Goal: Task Accomplishment & Management: Manage account settings

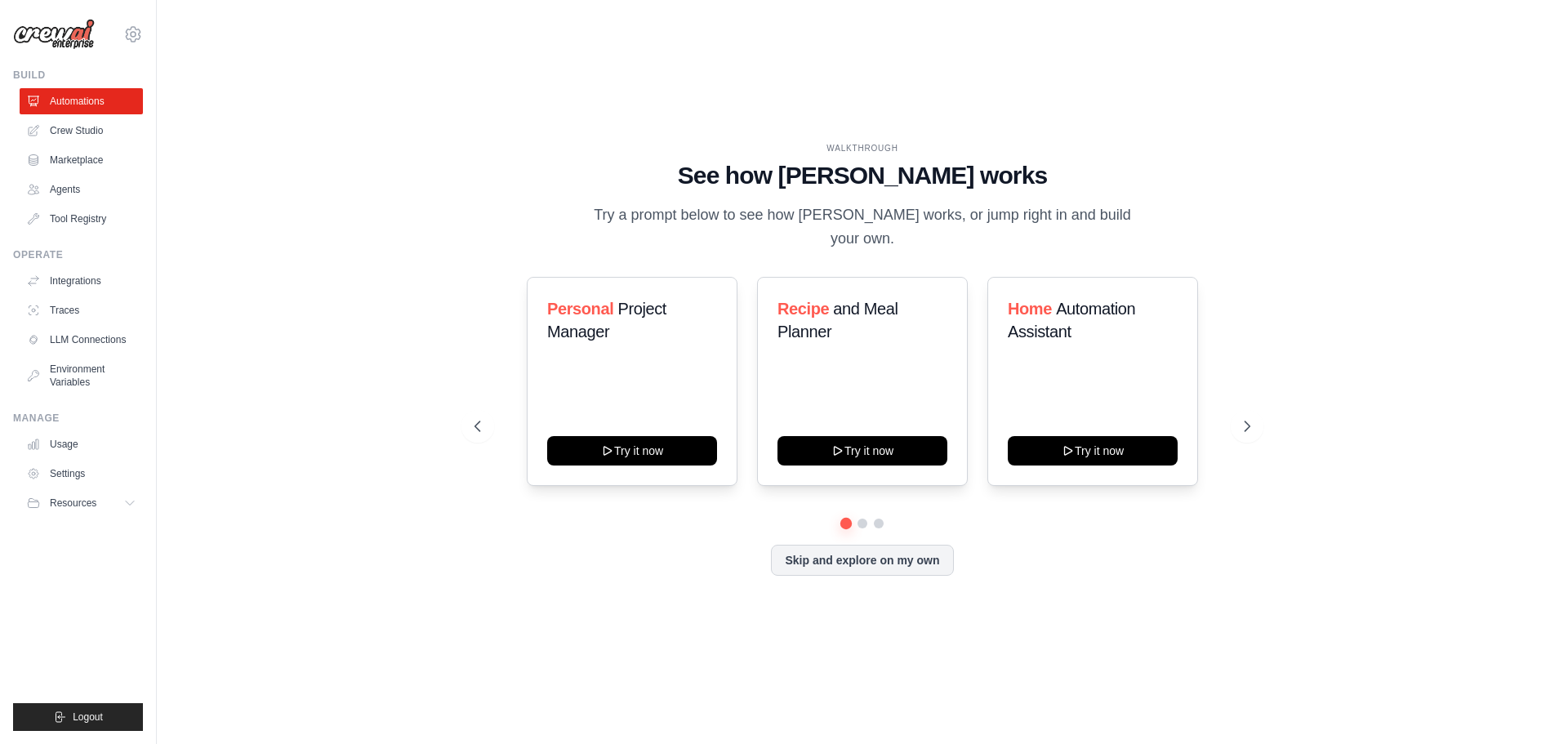
click at [450, 133] on div "WALKTHROUGH See how CrewAI works Try a prompt below to see how CrewAI works, or…" at bounding box center [862, 372] width 1359 height 711
click at [68, 440] on link "Usage" at bounding box center [83, 444] width 123 height 26
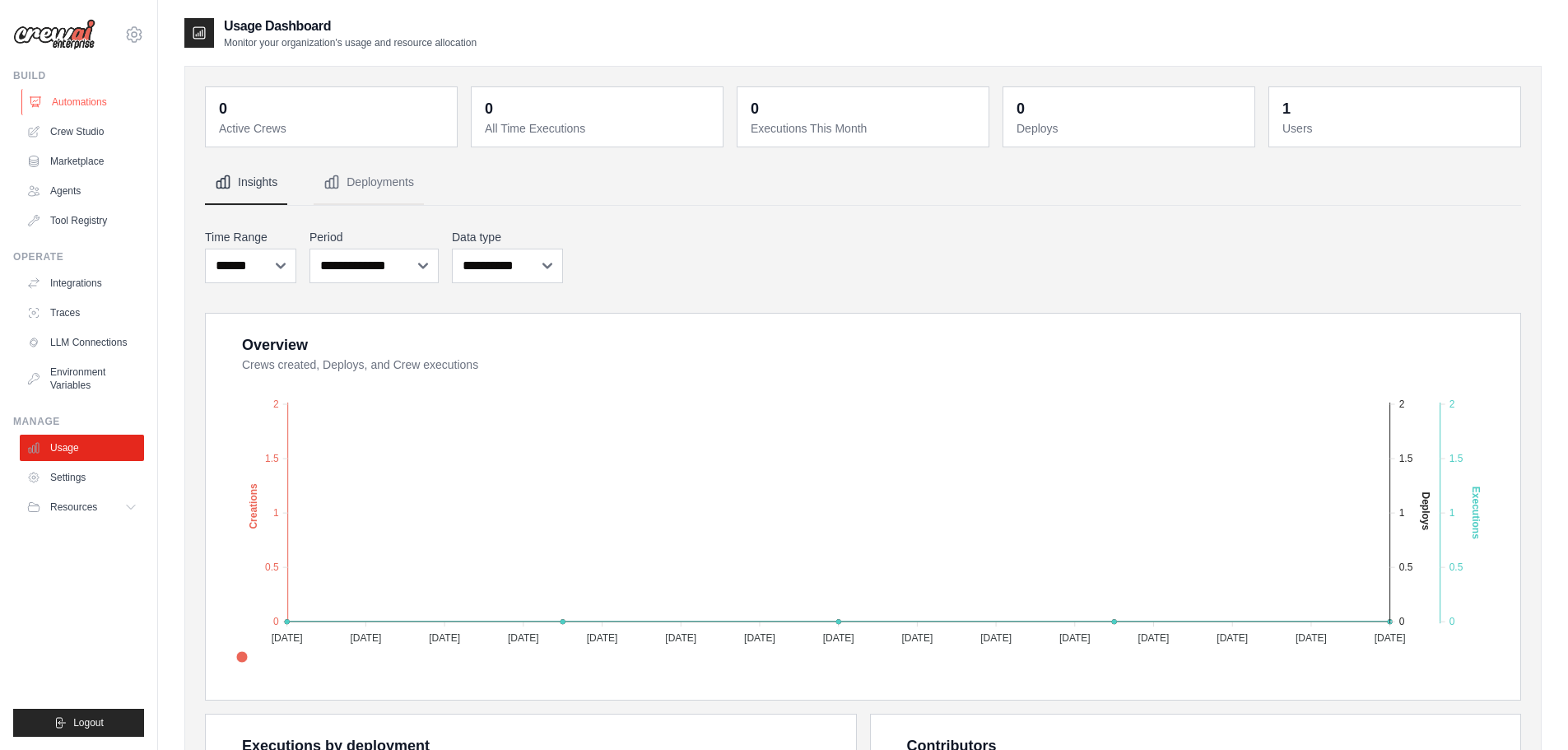
click at [90, 102] on link "Automations" at bounding box center [84, 102] width 124 height 26
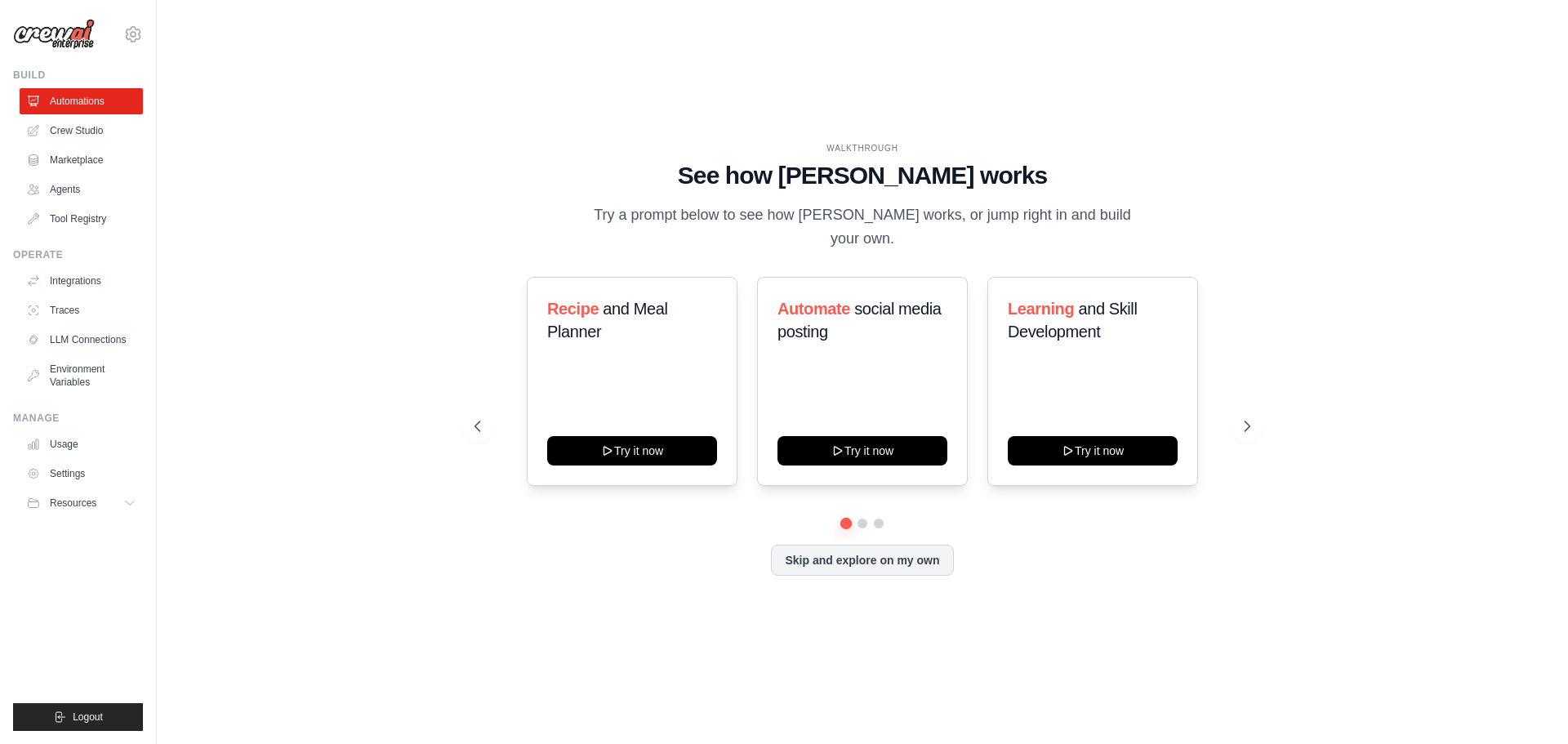
click at [304, 158] on div "WALKTHROUGH See how CrewAI works Try a prompt below to see how CrewAI works, or…" at bounding box center [862, 372] width 1359 height 711
click at [102, 128] on link "Crew Studio" at bounding box center [83, 131] width 123 height 26
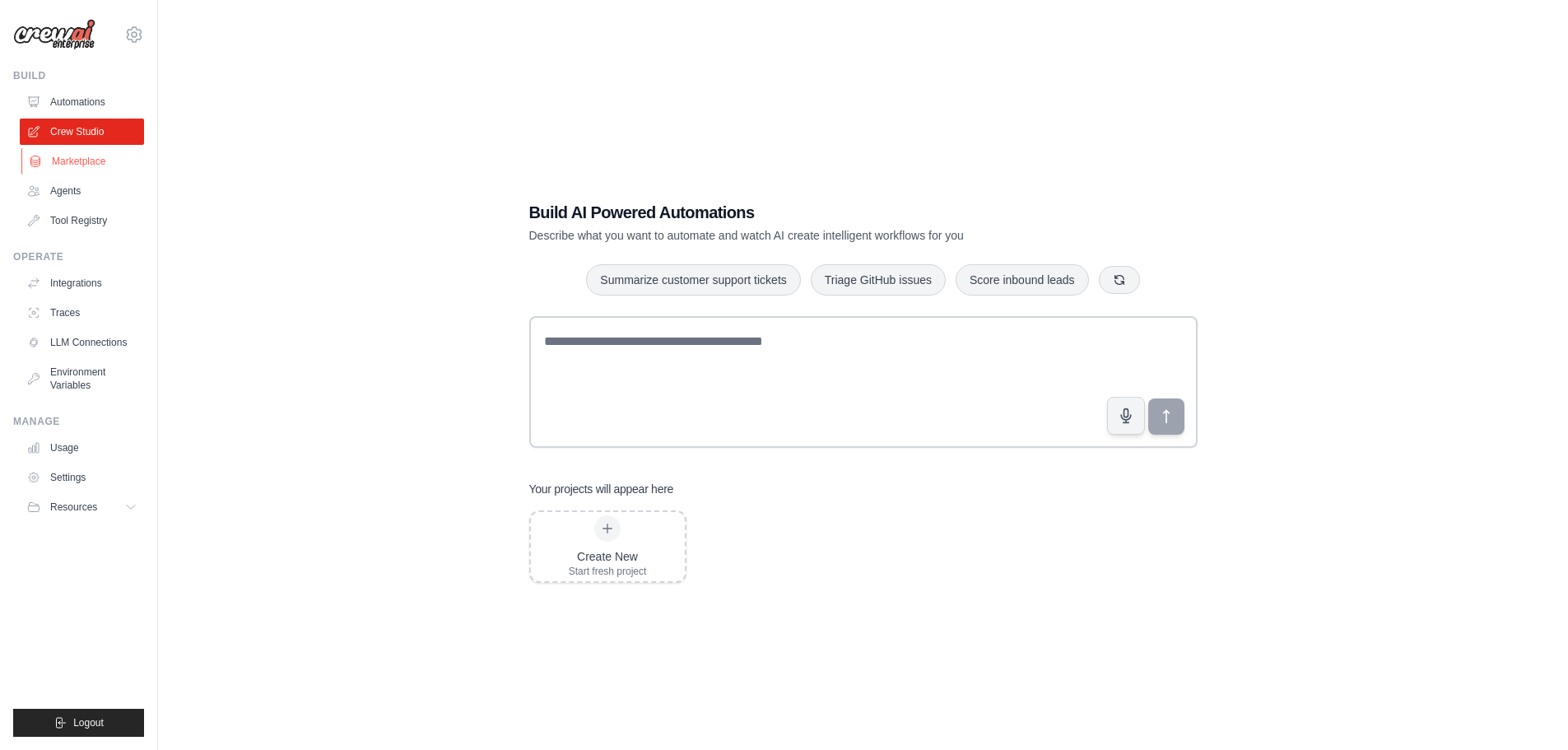
click at [81, 167] on link "Marketplace" at bounding box center [84, 161] width 124 height 26
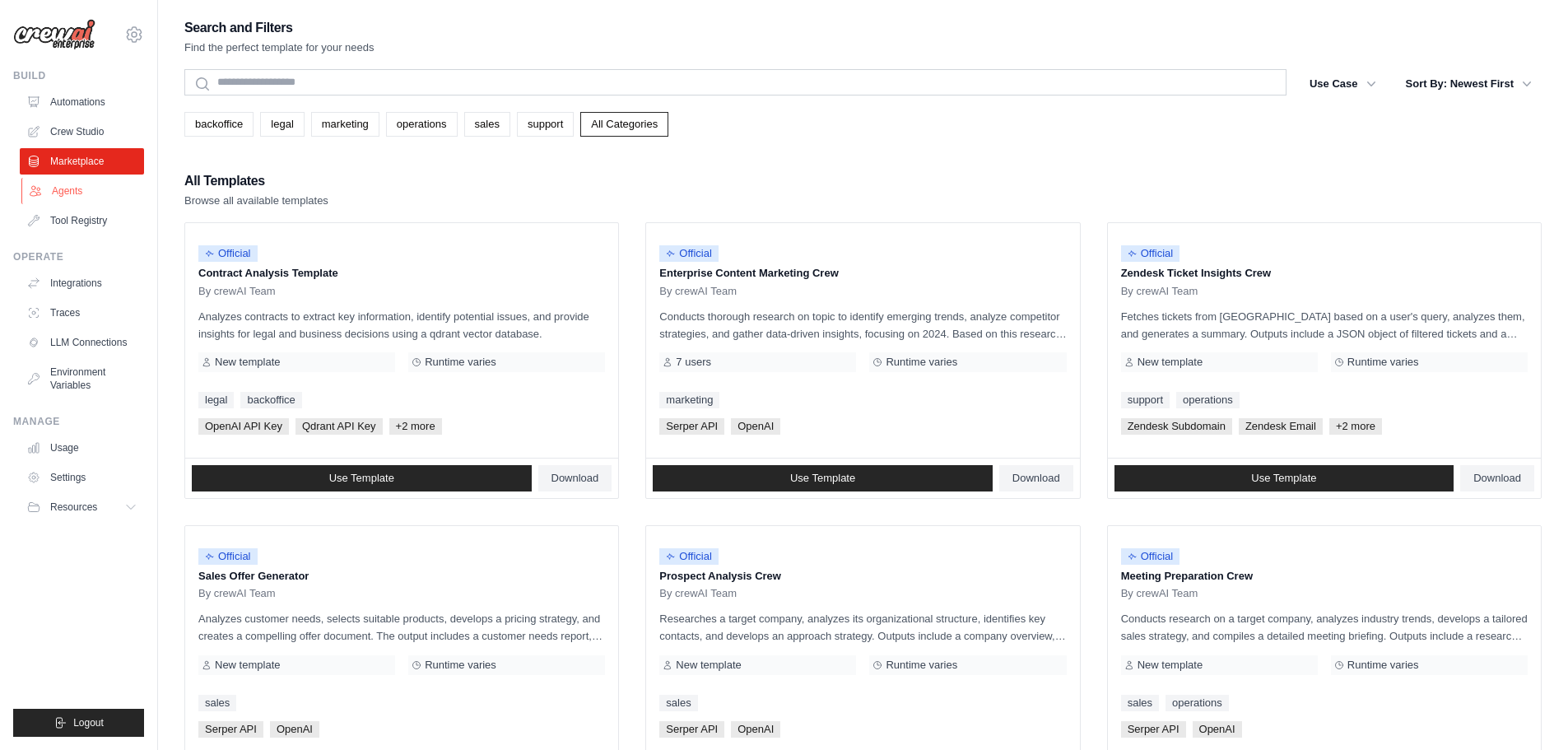
click at [72, 189] on link "Agents" at bounding box center [84, 191] width 124 height 26
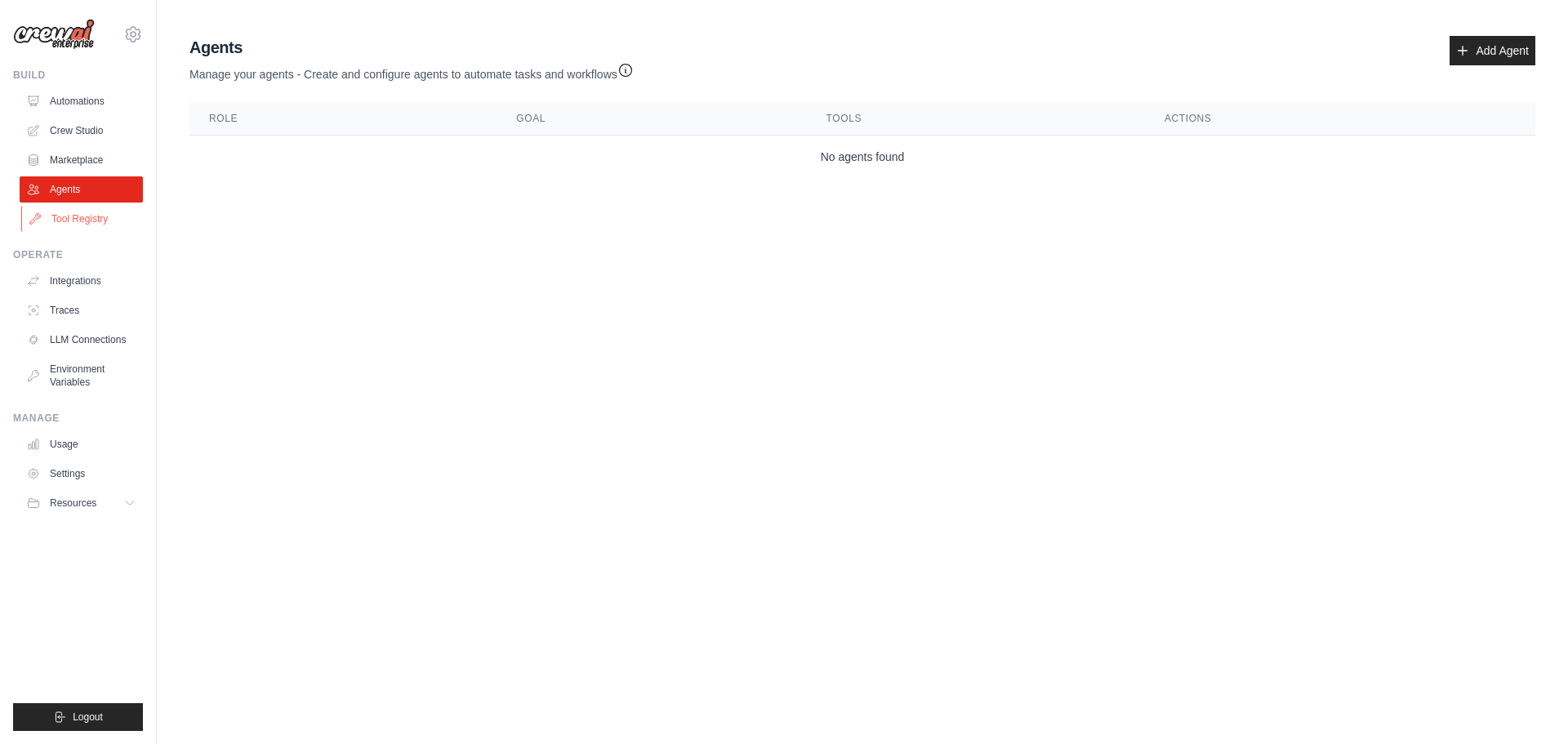
click at [92, 221] on link "Tool Registry" at bounding box center [83, 218] width 123 height 26
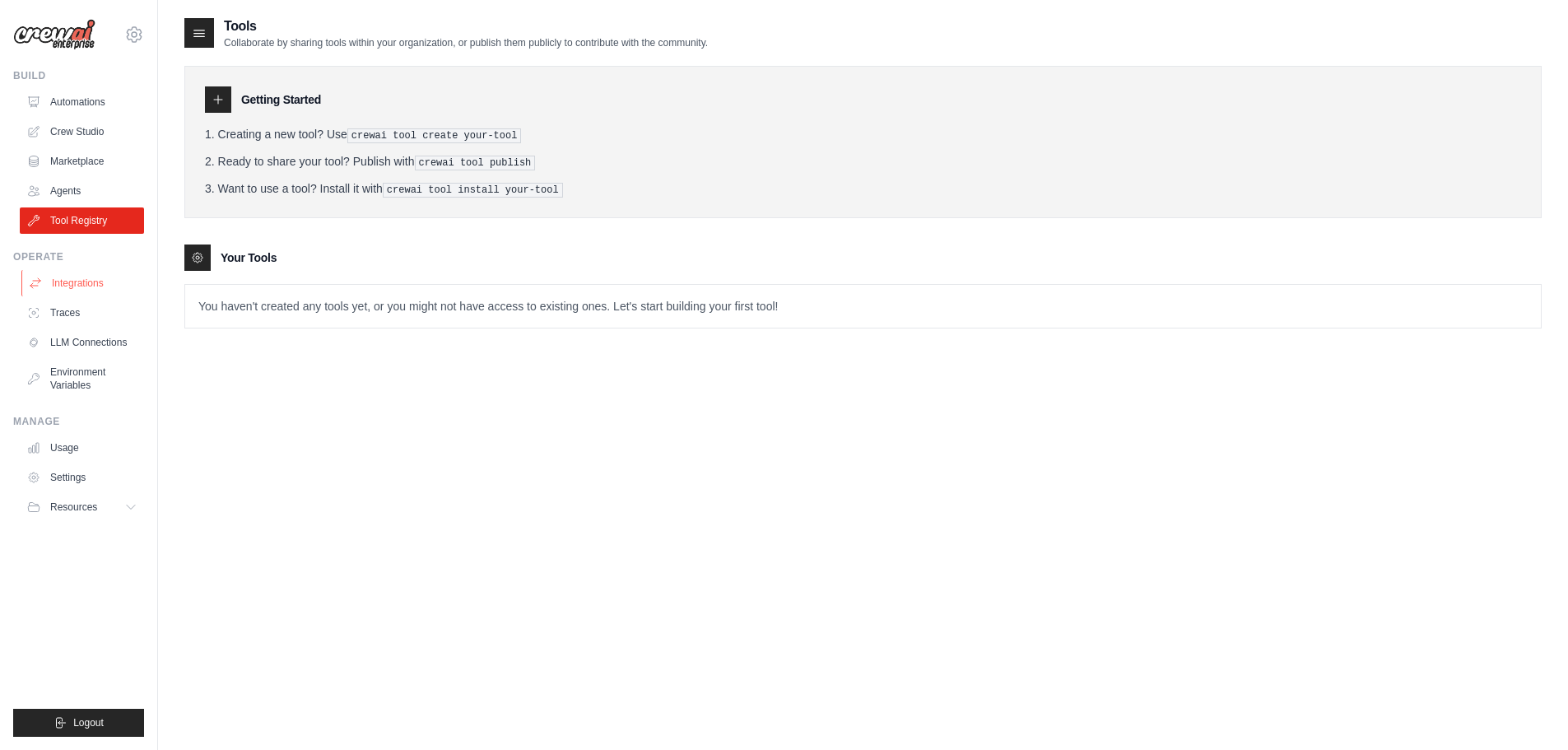
click at [90, 284] on link "Integrations" at bounding box center [84, 283] width 124 height 26
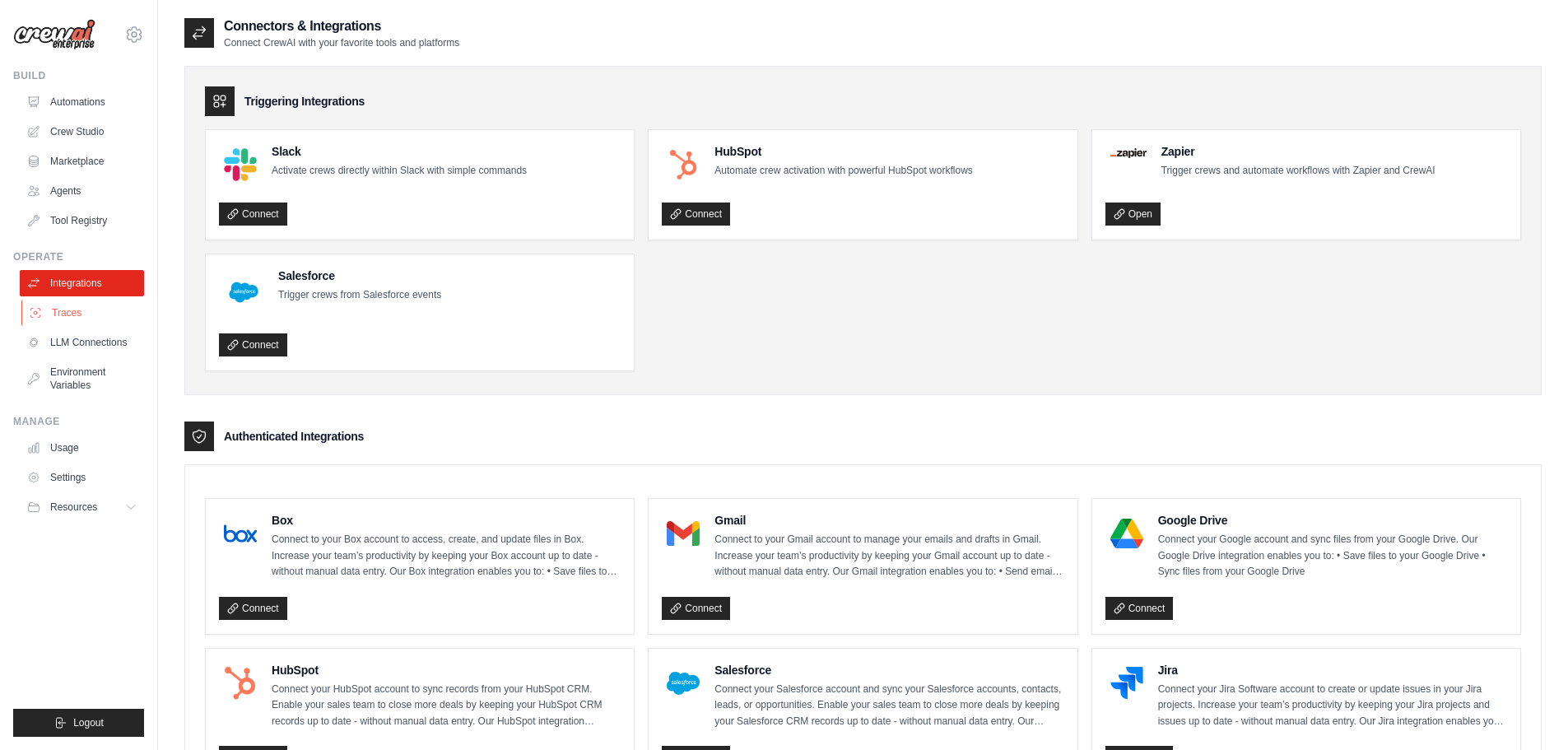
click at [66, 312] on link "Traces" at bounding box center [84, 312] width 124 height 26
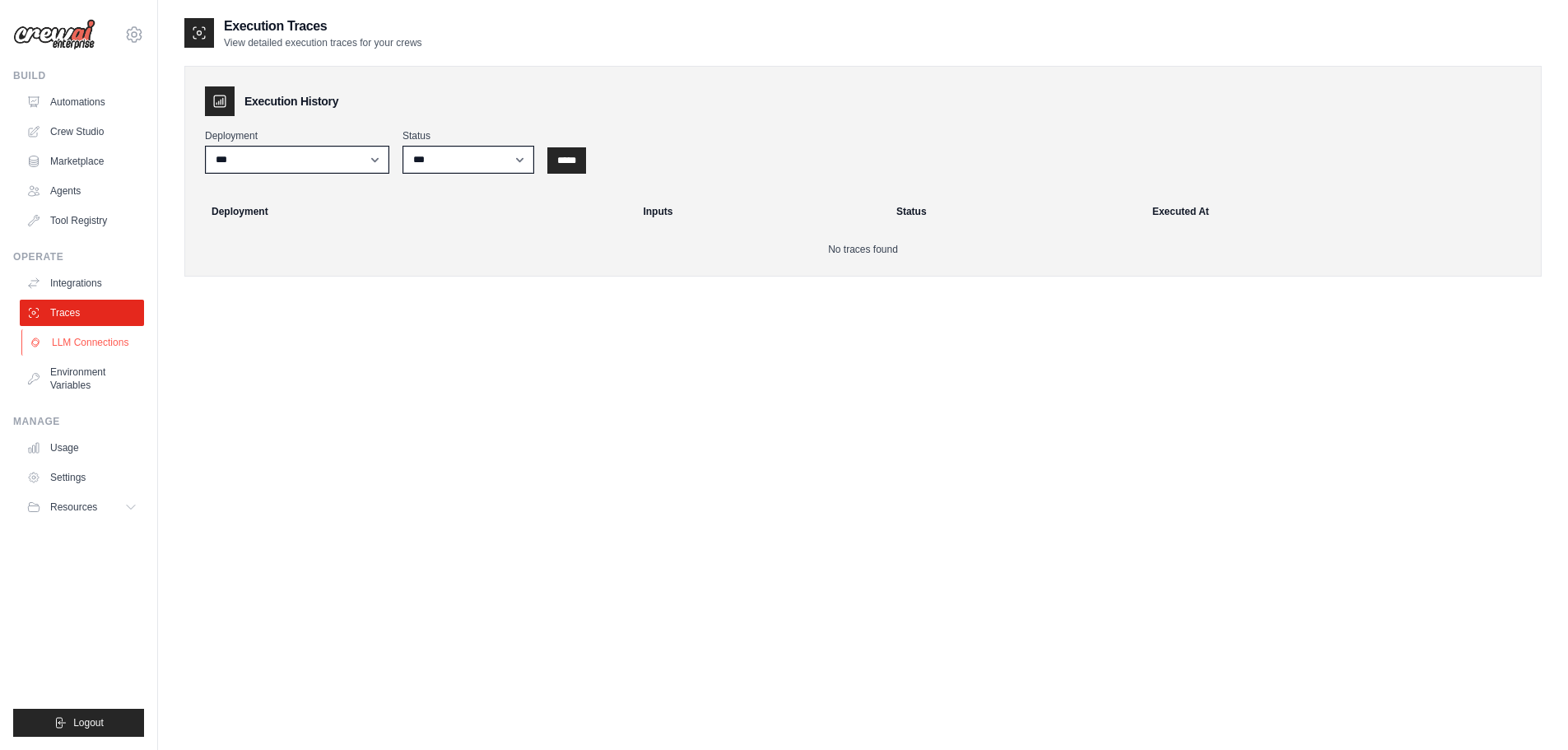
click at [69, 336] on link "LLM Connections" at bounding box center [84, 343] width 124 height 26
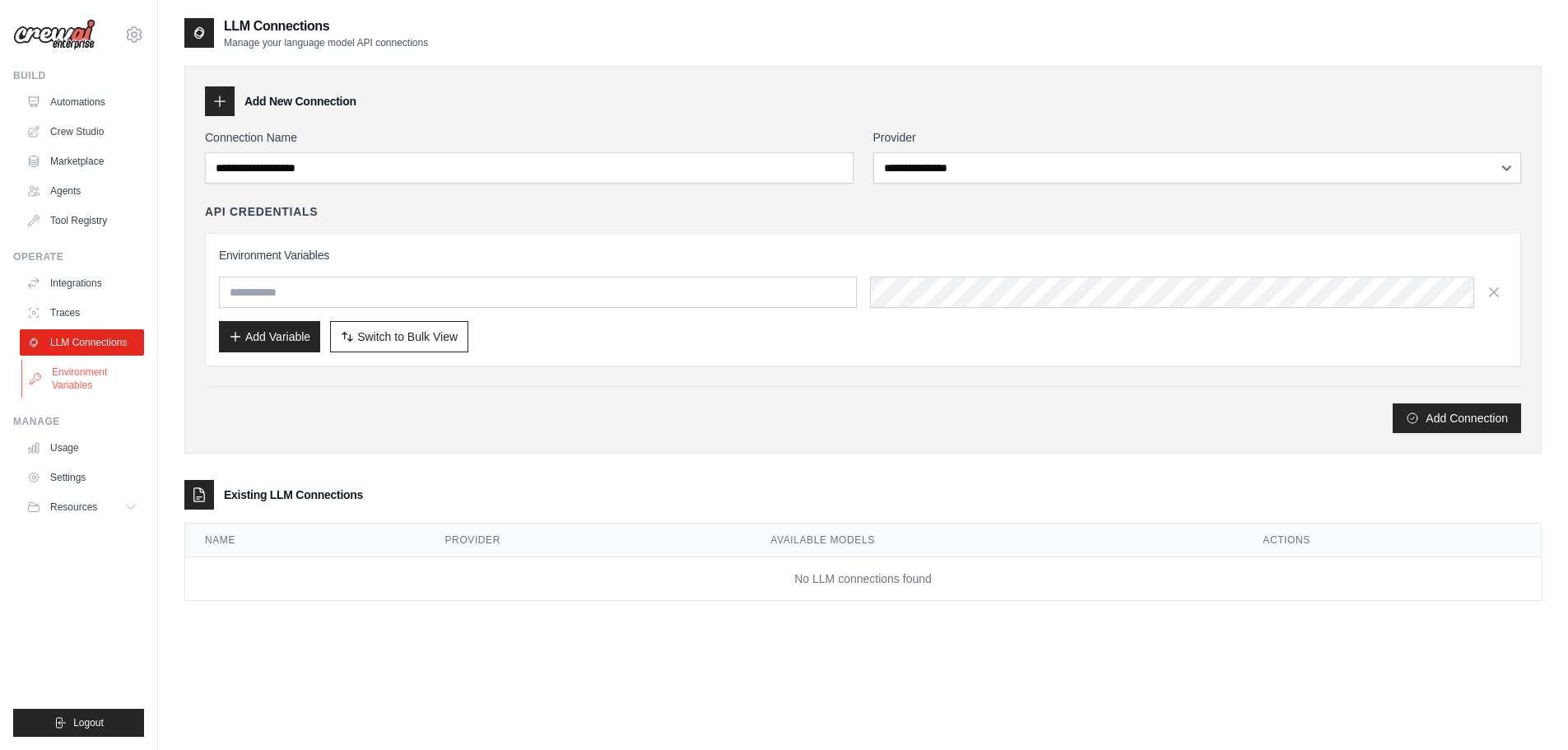
click at [64, 376] on link "Environment Variables" at bounding box center [84, 378] width 124 height 40
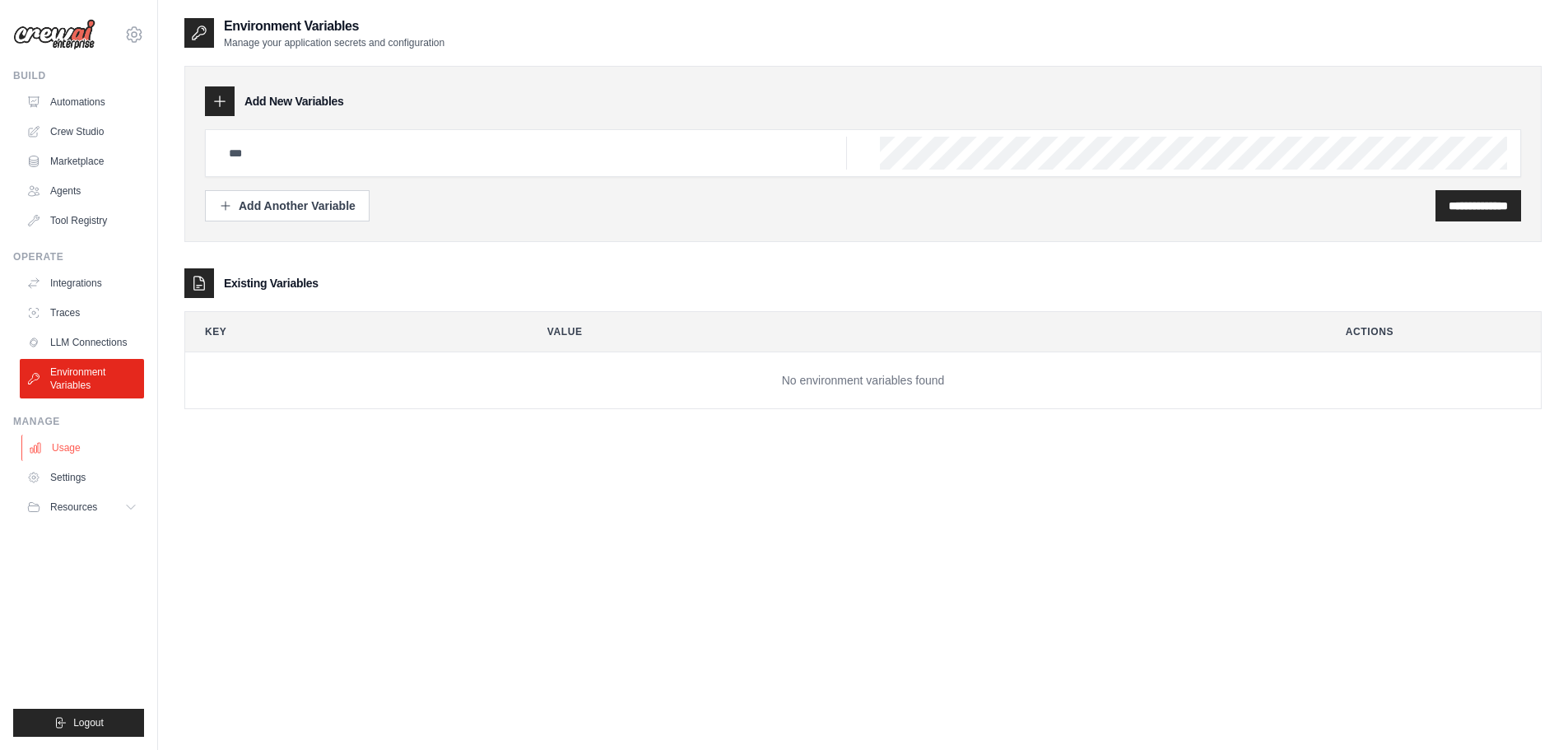
click at [70, 447] on link "Usage" at bounding box center [84, 448] width 124 height 26
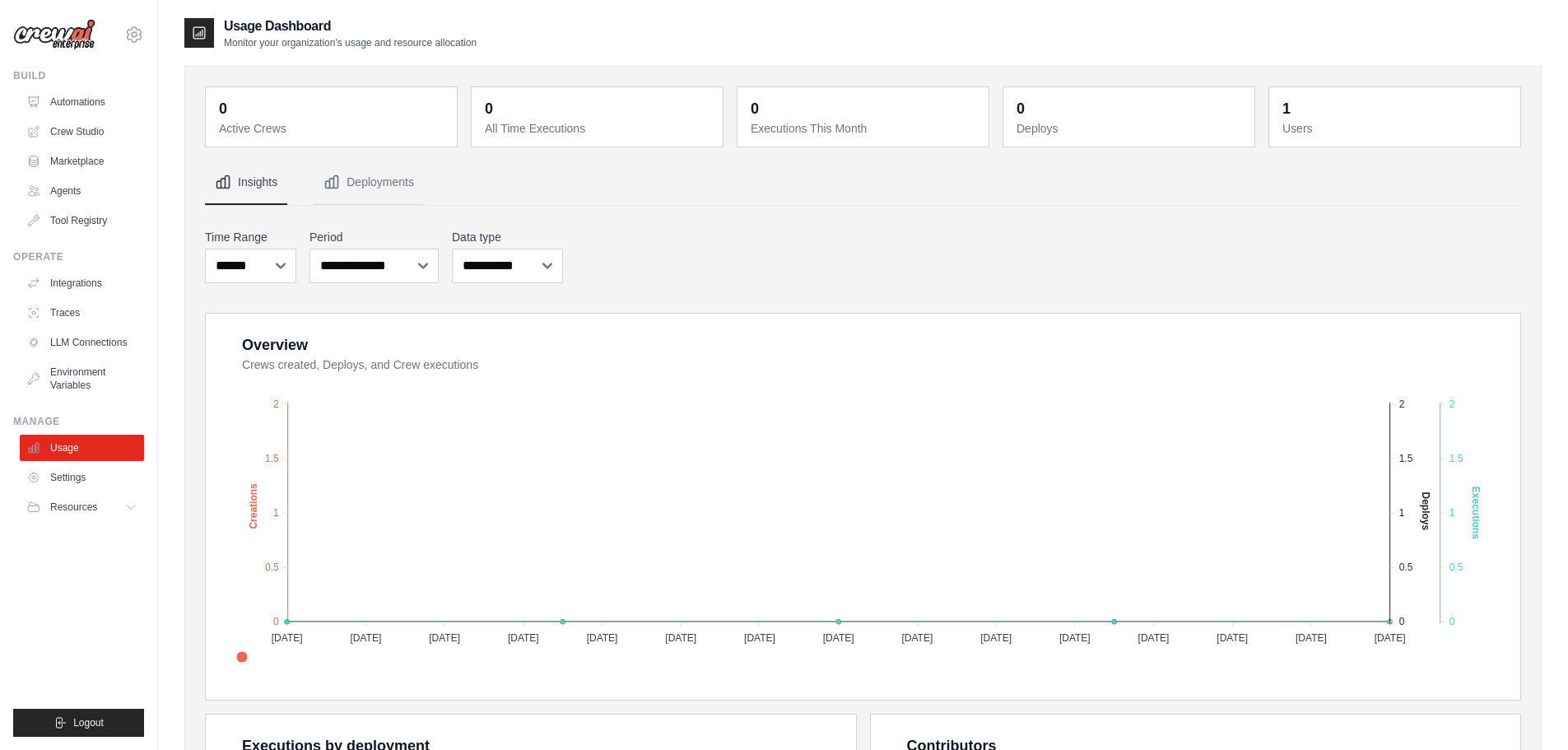
click at [915, 253] on div "**********" at bounding box center [863, 256] width 1316 height 61
click at [163, 234] on div "Usage Dashboard Monitor your organization's usage and resource allocation 0 Act…" at bounding box center [863, 596] width 1410 height 1160
click at [131, 26] on icon at bounding box center [134, 34] width 20 height 20
click at [113, 112] on link "Settings" at bounding box center [135, 110] width 145 height 29
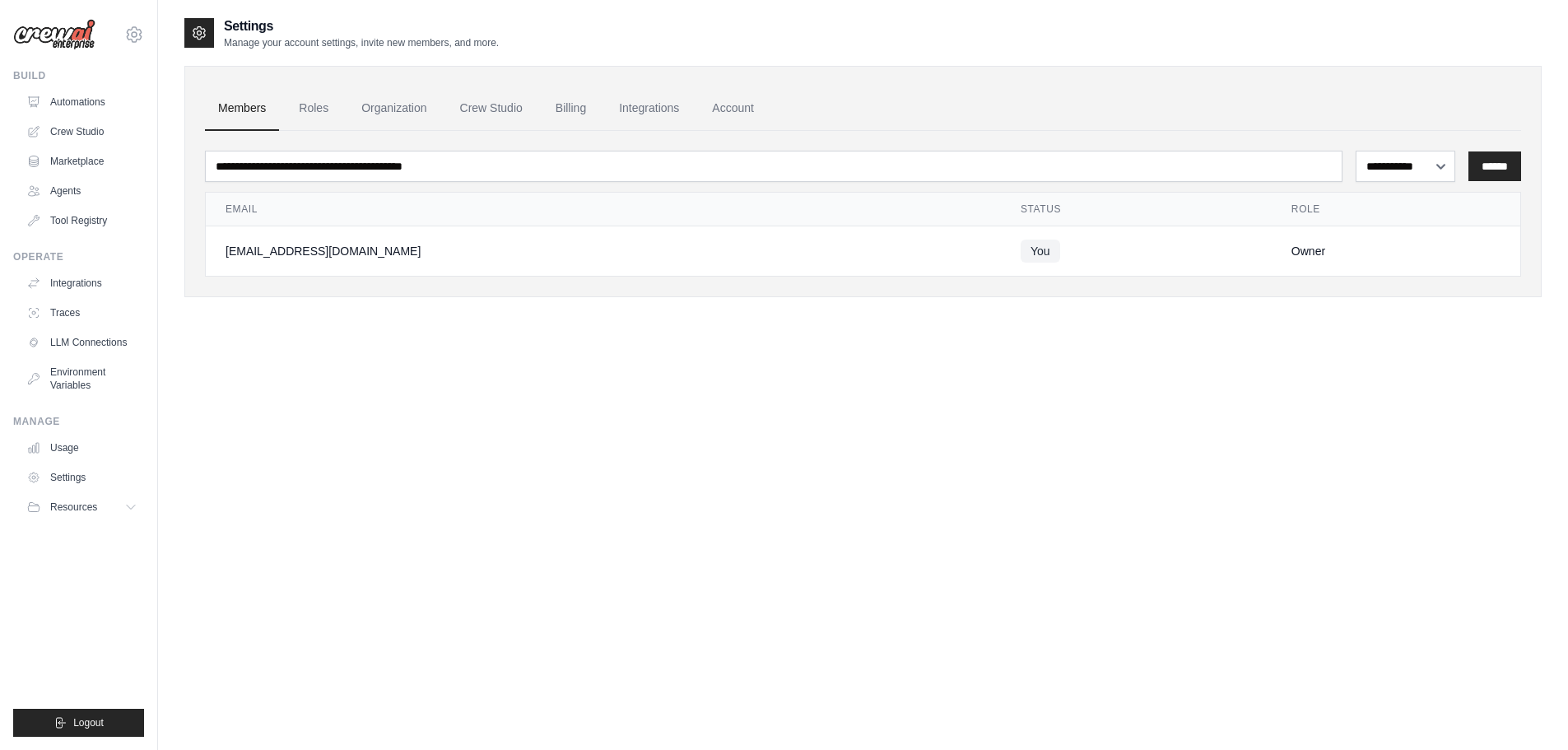
click at [631, 58] on div "**********" at bounding box center [863, 172] width 1357 height 247
click at [319, 112] on link "Roles" at bounding box center [312, 108] width 56 height 44
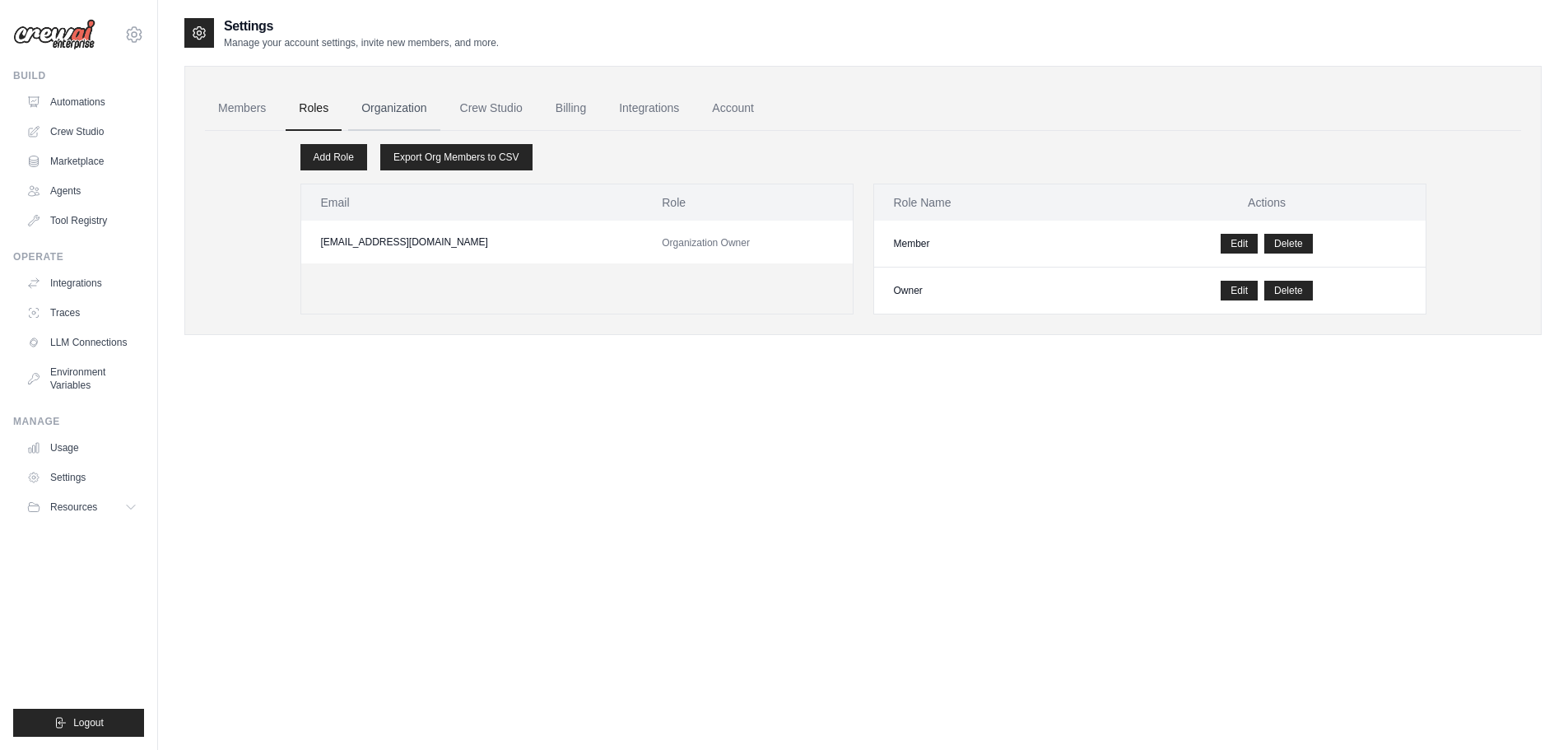
click at [408, 112] on link "Organization" at bounding box center [393, 108] width 91 height 44
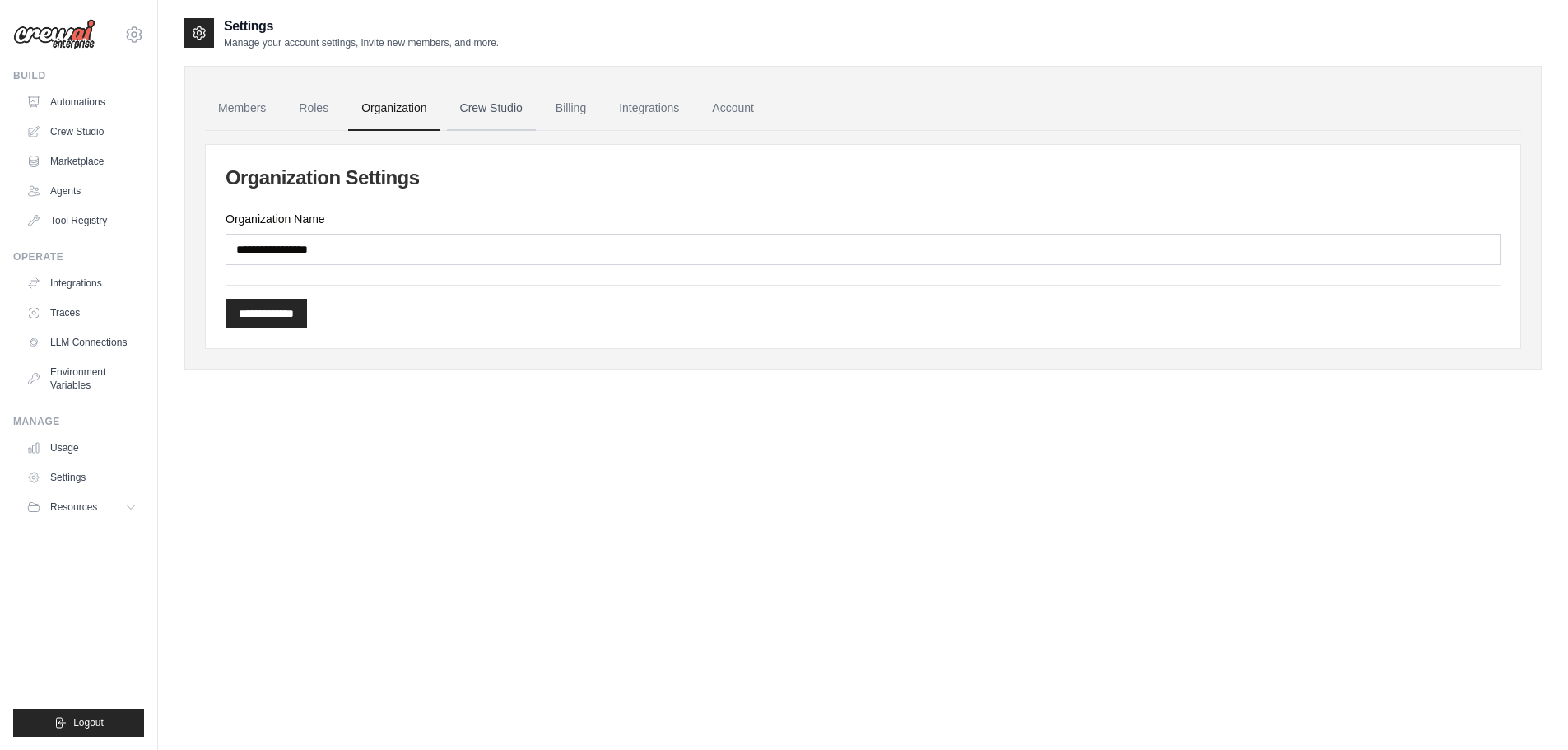
click at [491, 111] on link "Crew Studio" at bounding box center [491, 108] width 88 height 44
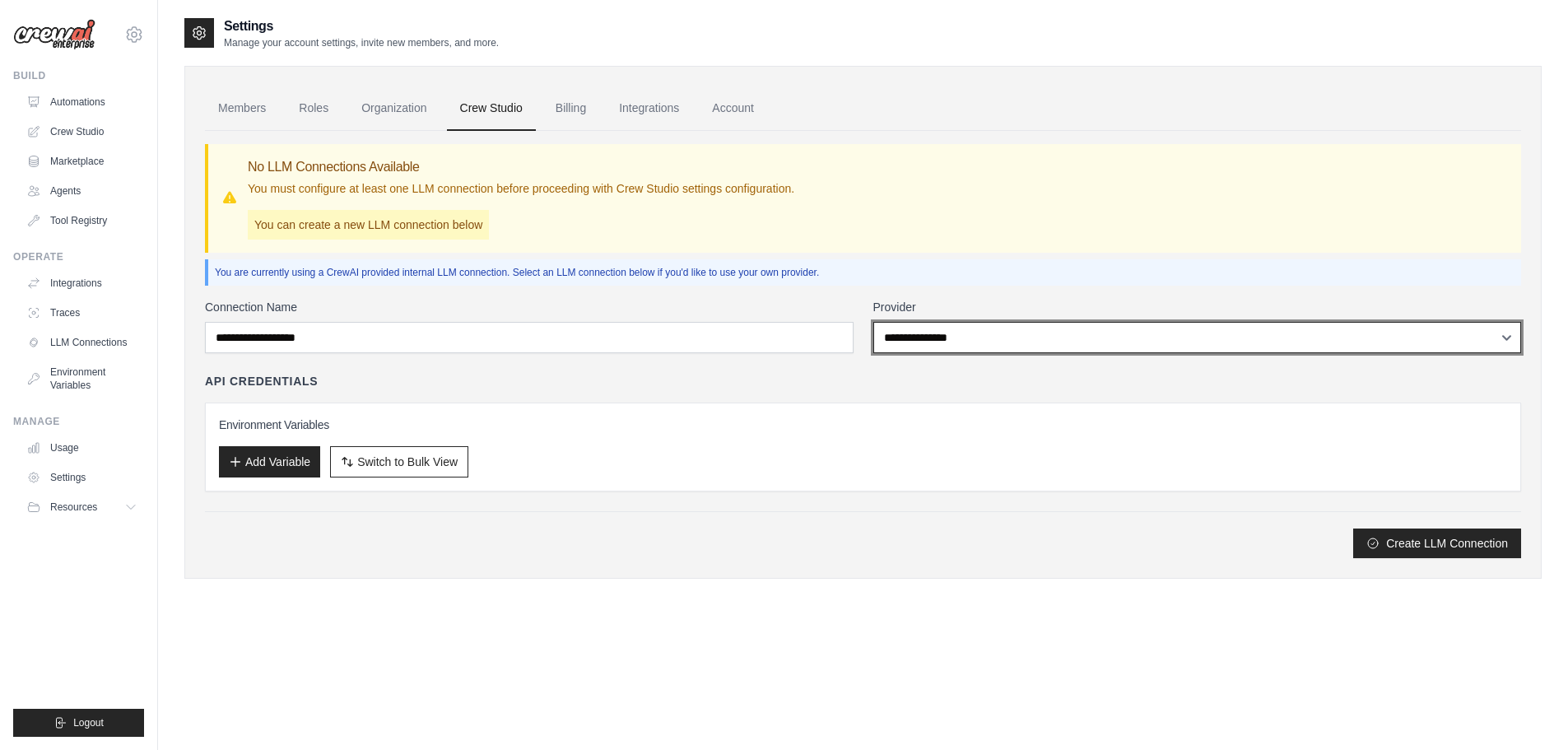
click at [961, 340] on select "**********" at bounding box center [1197, 337] width 648 height 31
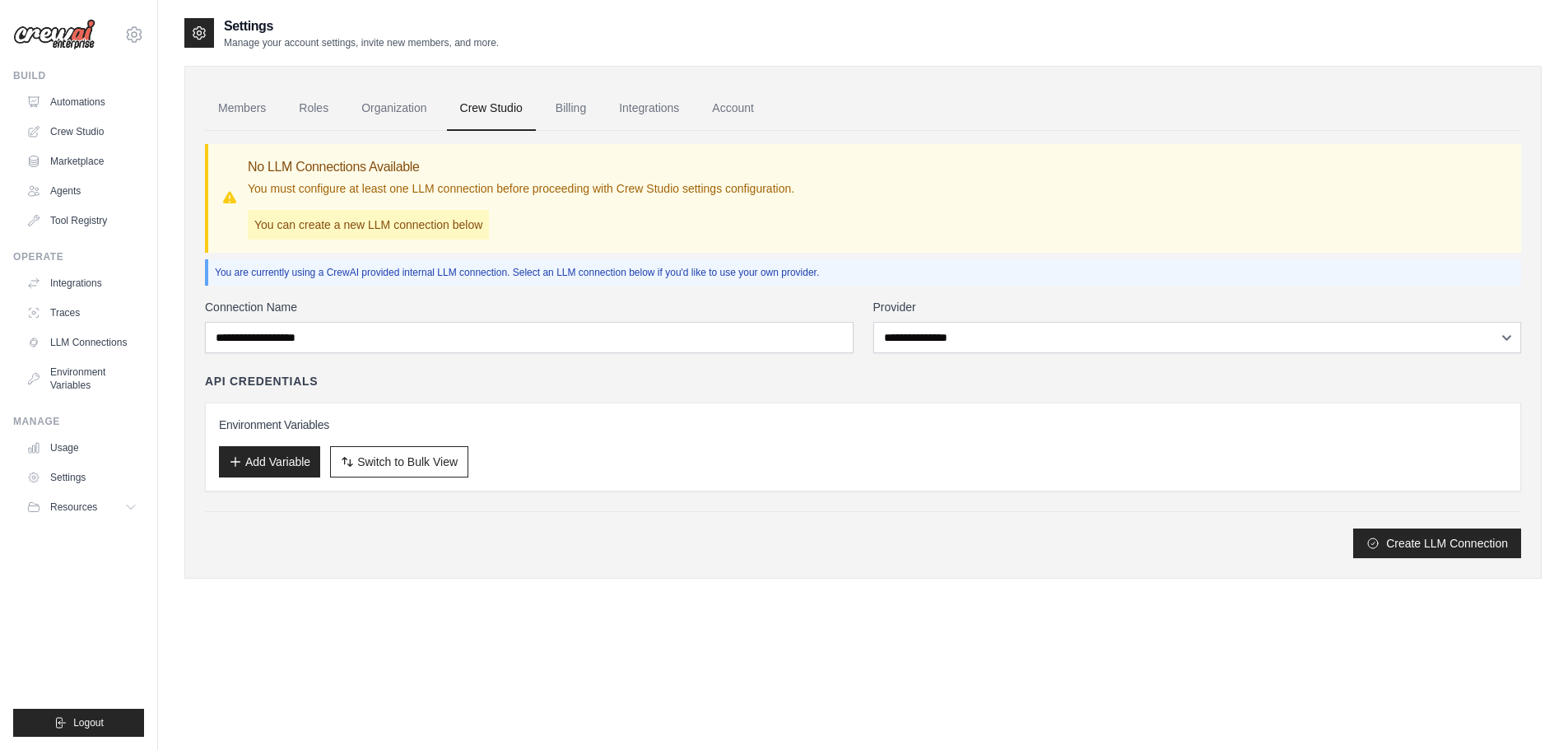
click at [981, 297] on div "**********" at bounding box center [863, 344] width 1316 height 427
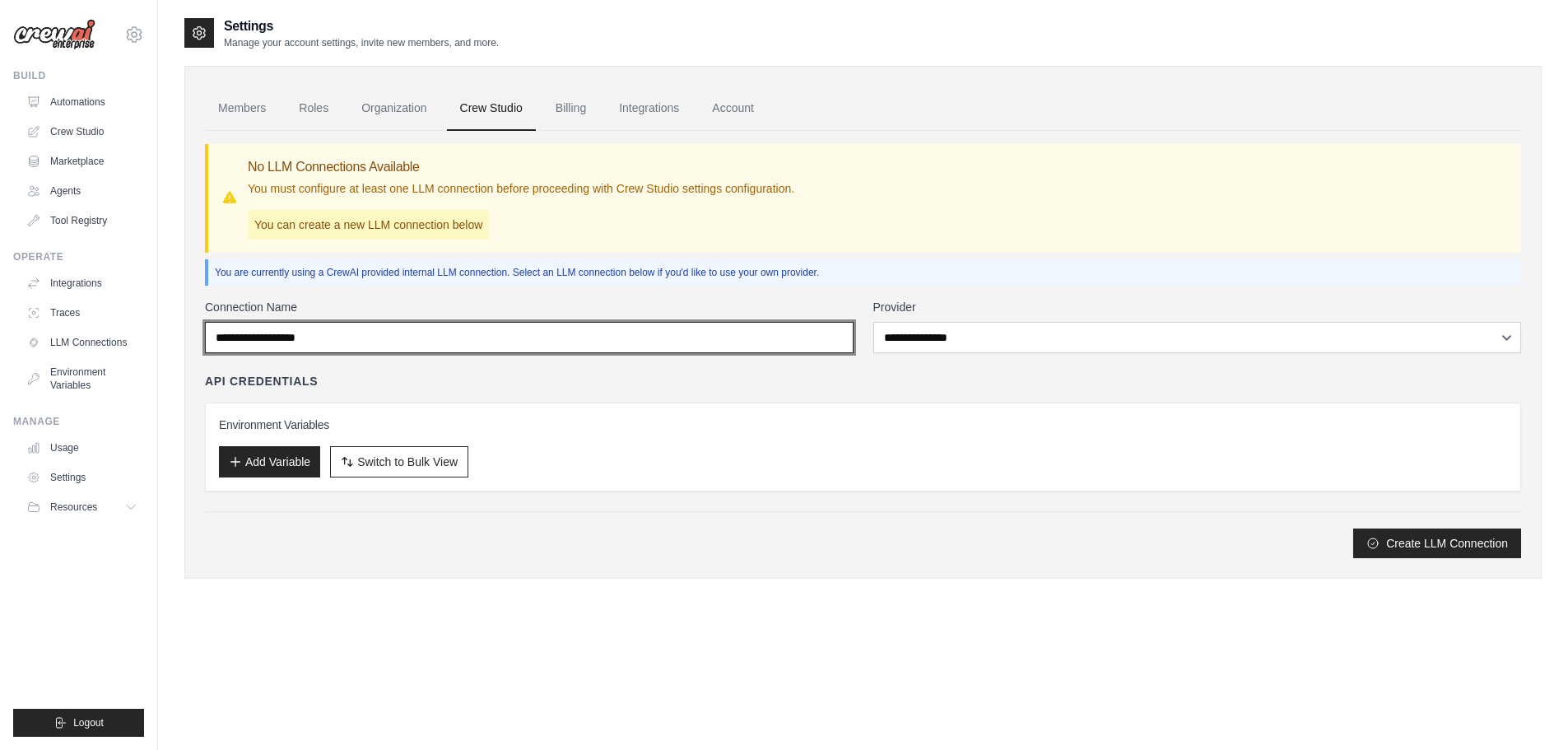
click at [691, 341] on input "Connection Name" at bounding box center [529, 337] width 648 height 31
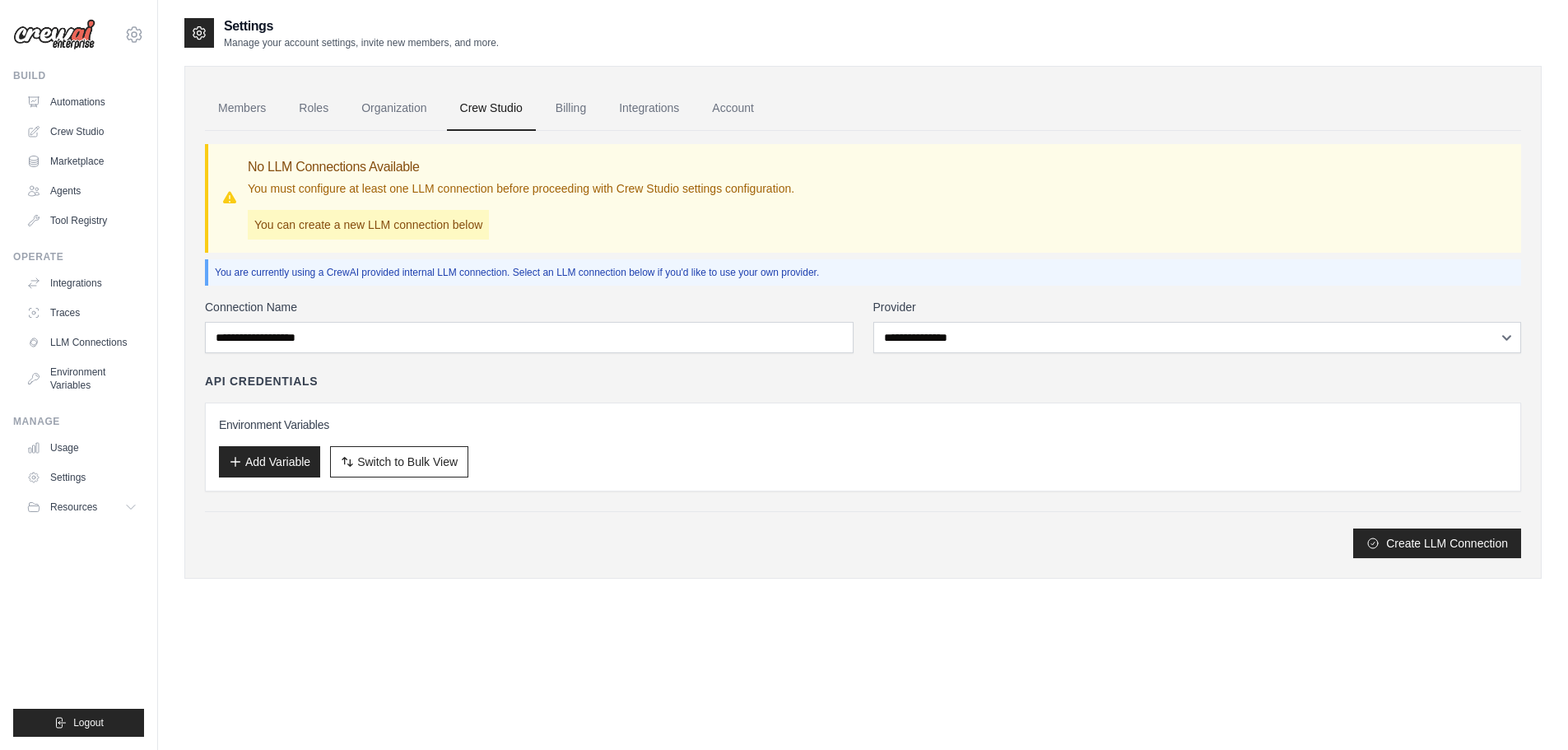
click at [597, 298] on label "Connection Name" at bounding box center [529, 306] width 648 height 16
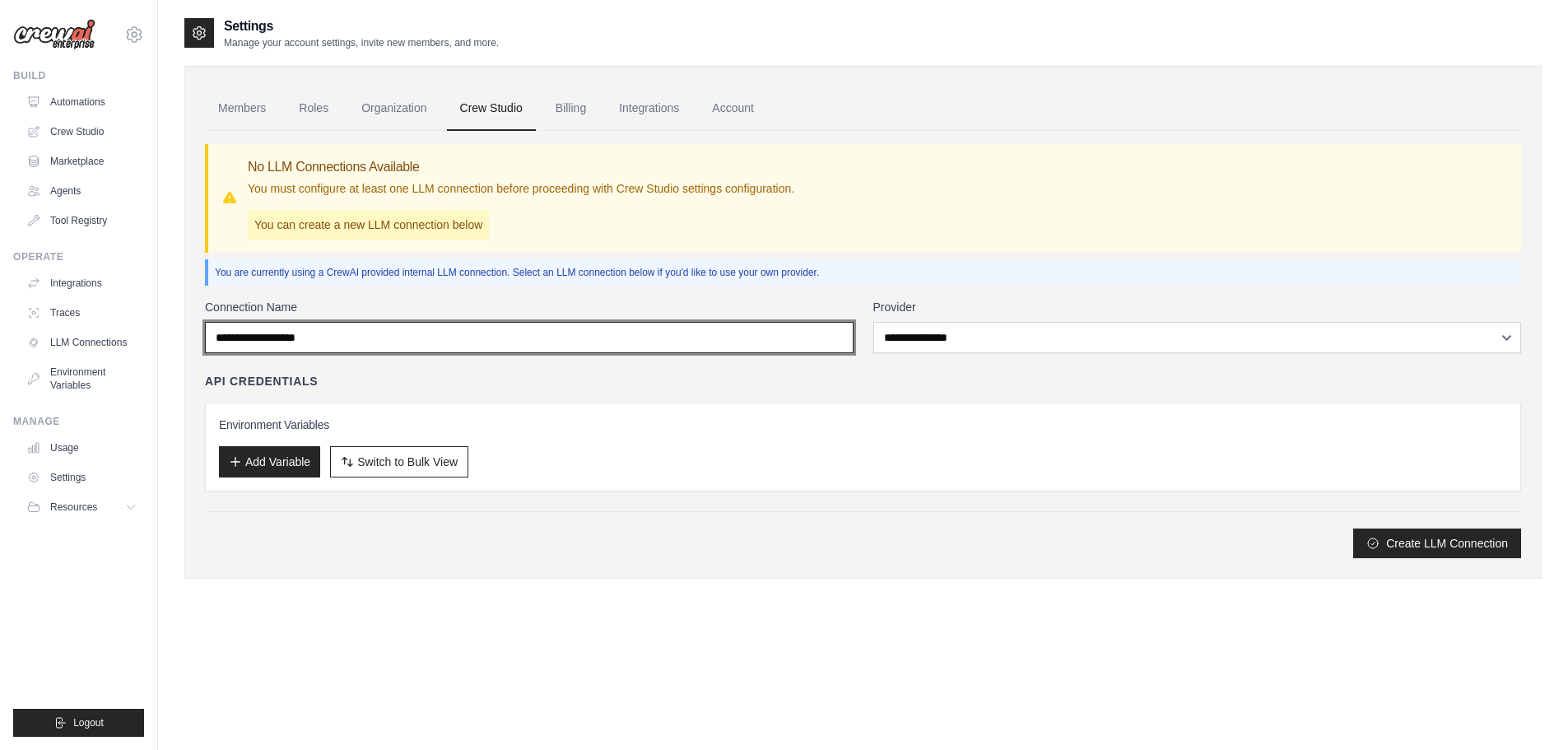
click at [597, 322] on input "Connection Name" at bounding box center [529, 337] width 648 height 31
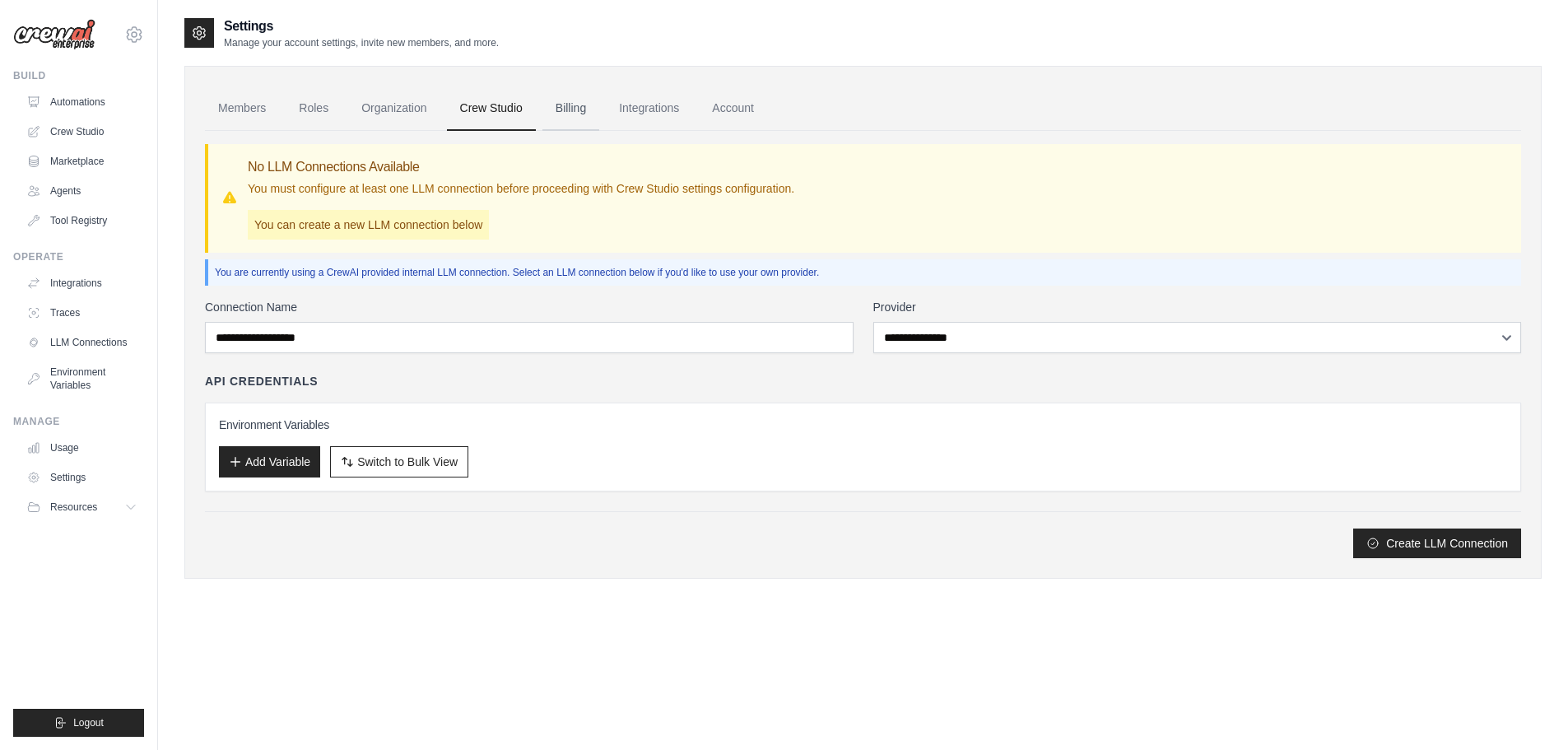
click at [579, 111] on link "Billing" at bounding box center [570, 108] width 56 height 44
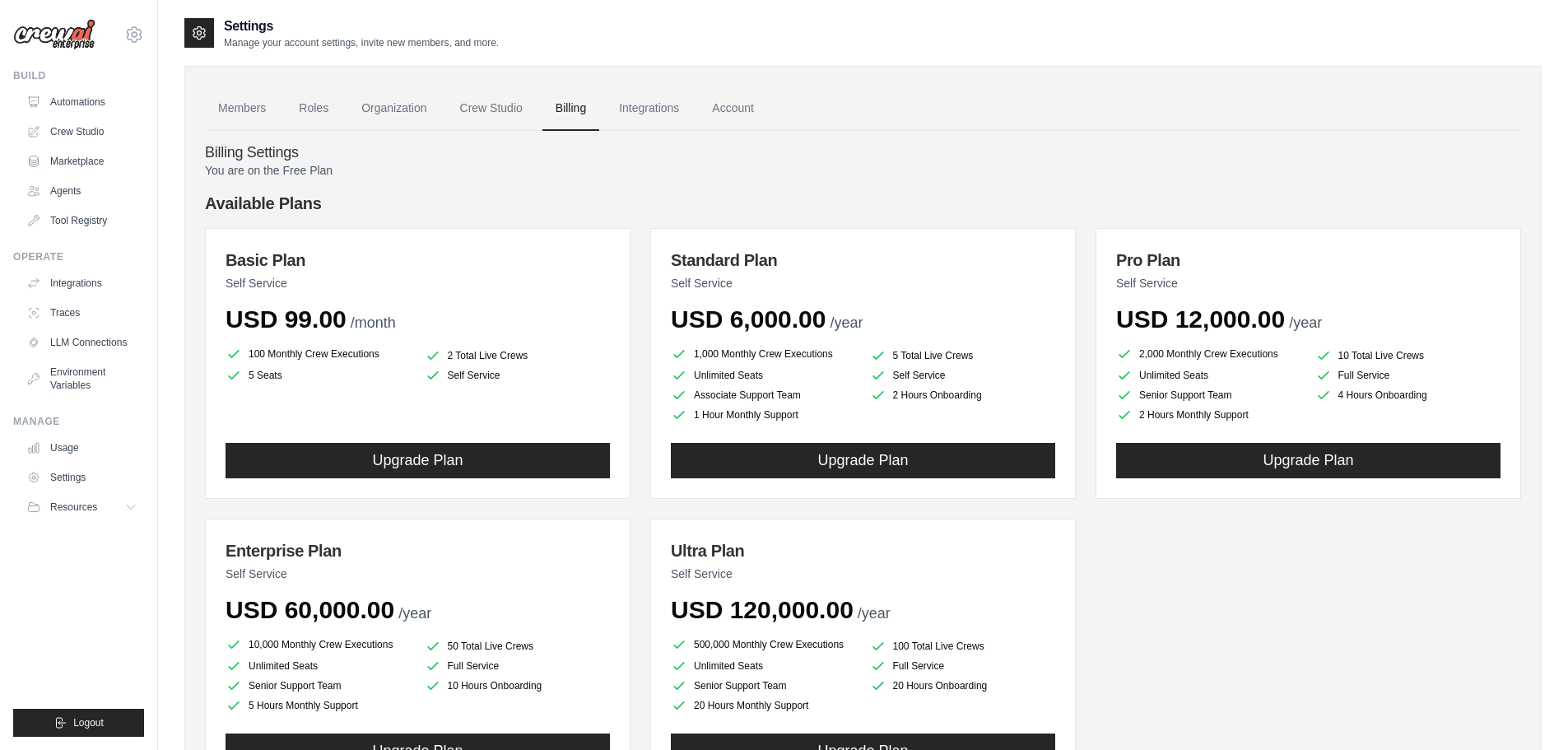
click at [517, 204] on h4 "Available Plans" at bounding box center [863, 203] width 1316 height 23
click at [640, 99] on link "Integrations" at bounding box center [649, 108] width 87 height 44
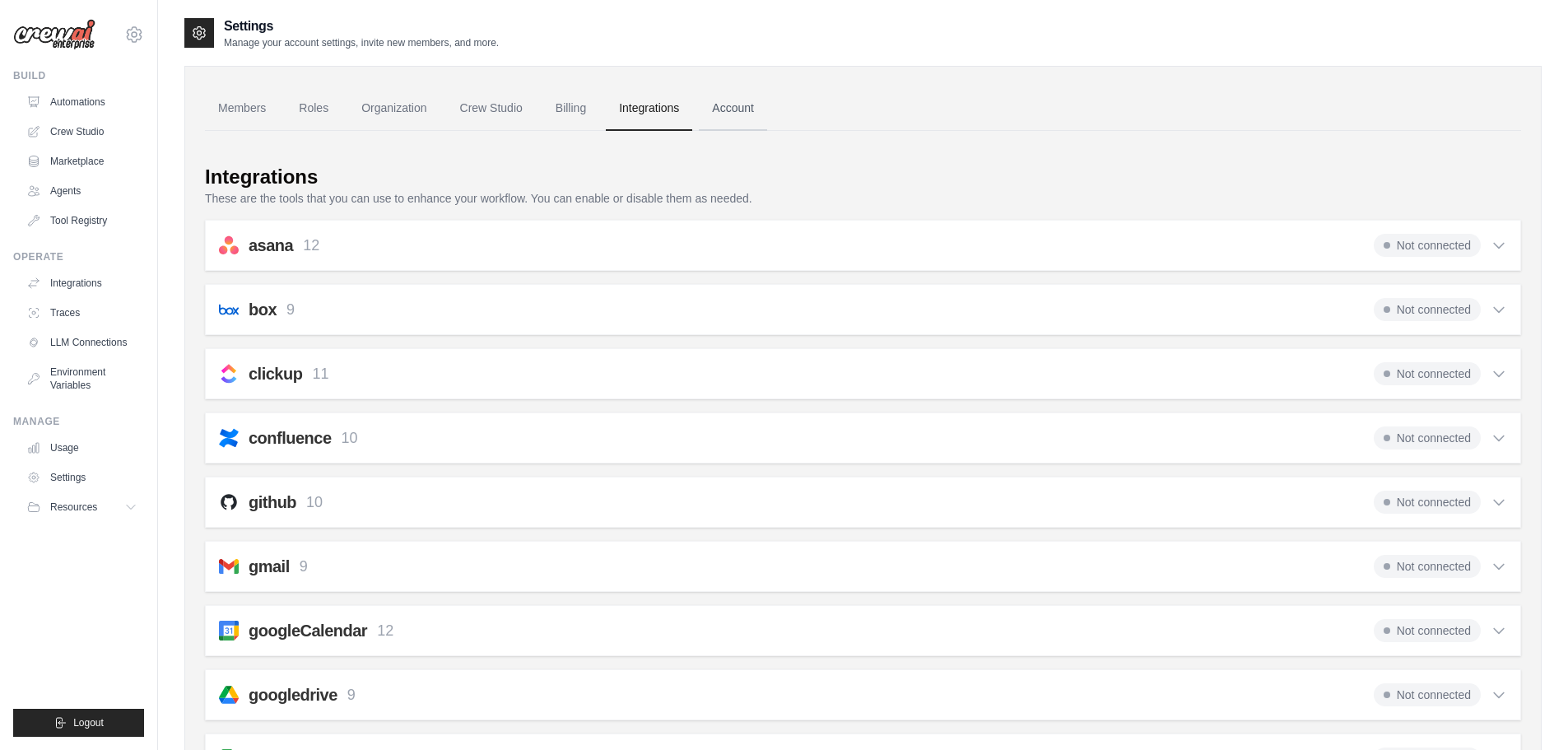
click at [734, 116] on link "Account" at bounding box center [732, 108] width 69 height 44
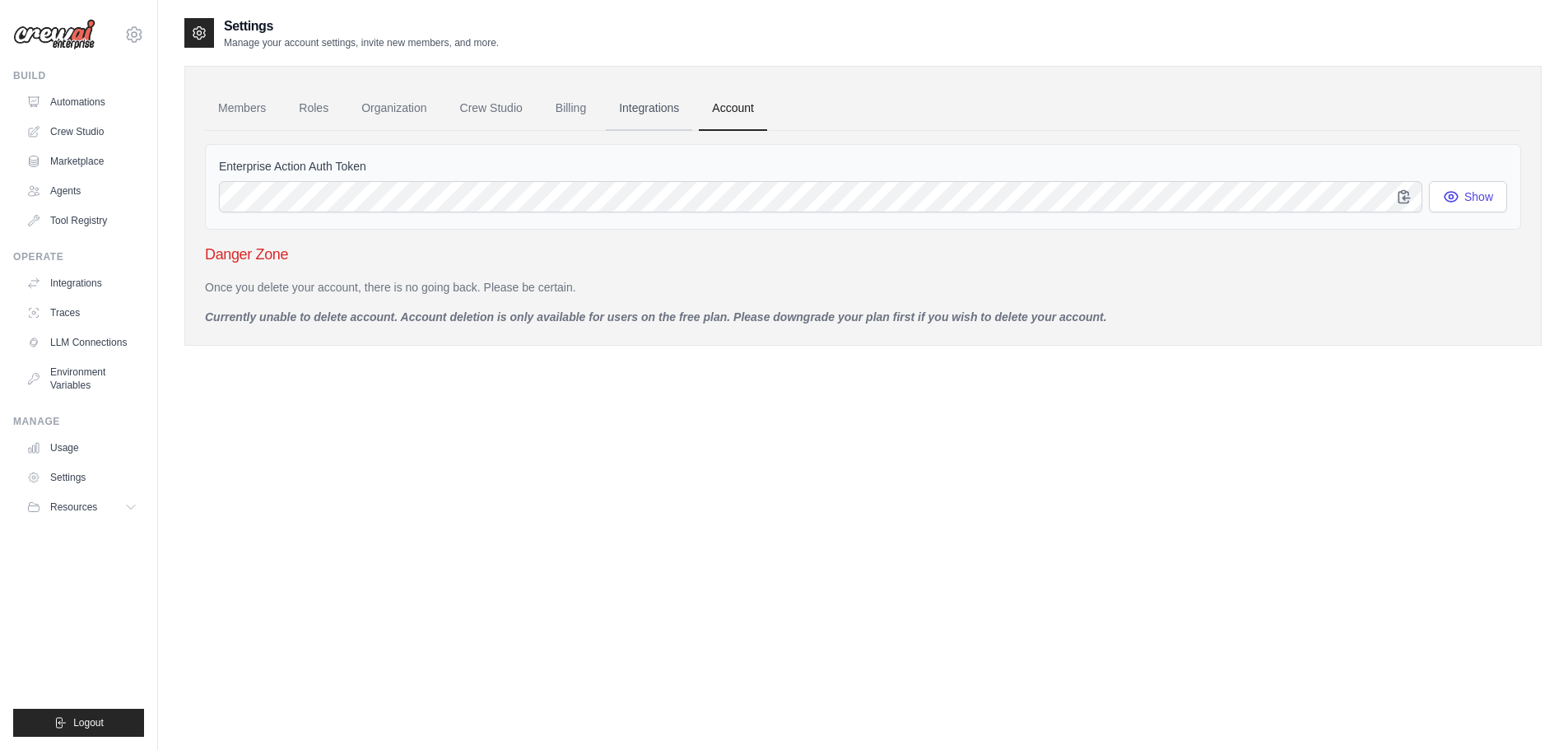
click at [626, 98] on link "Integrations" at bounding box center [649, 108] width 87 height 44
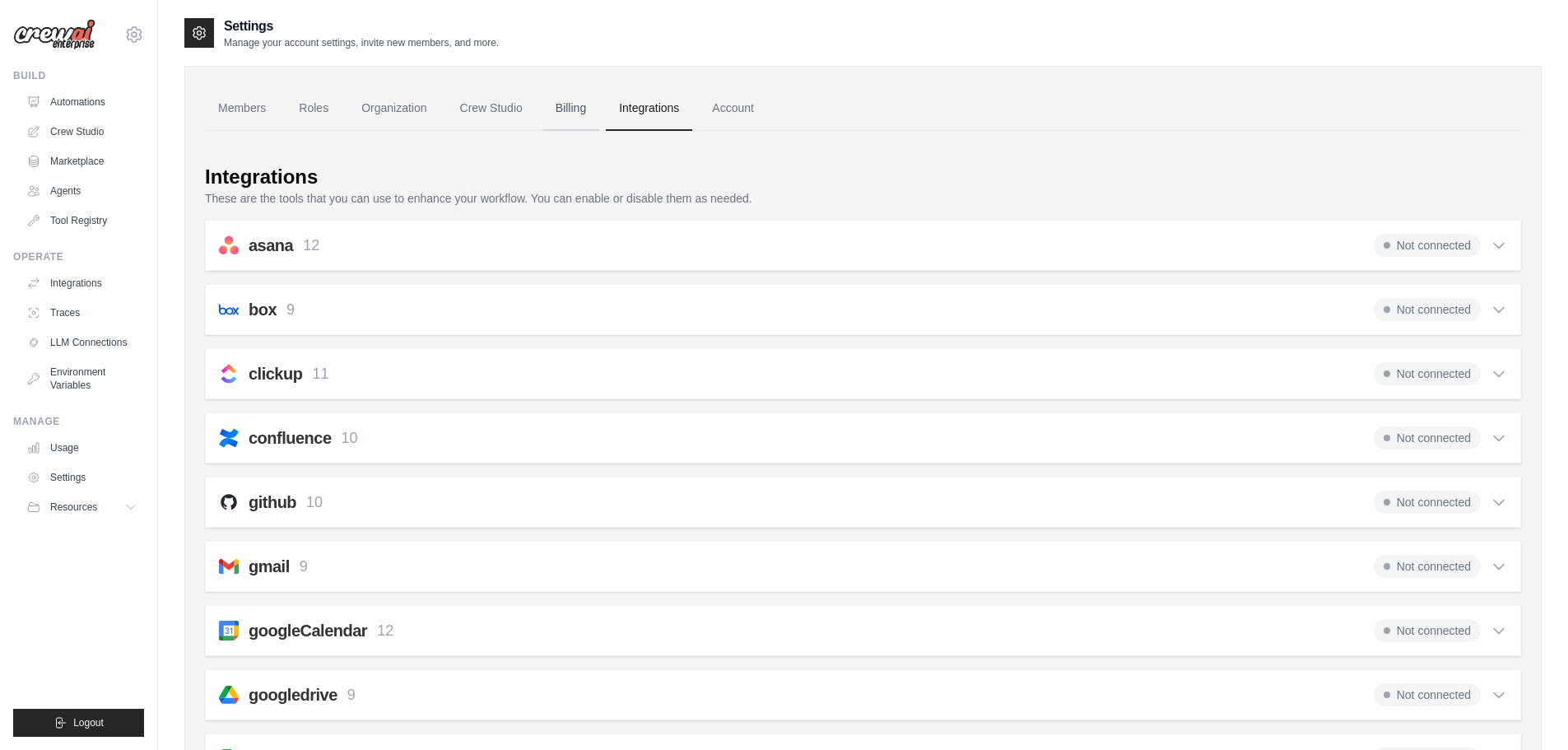
click at [559, 102] on link "Billing" at bounding box center [570, 108] width 56 height 44
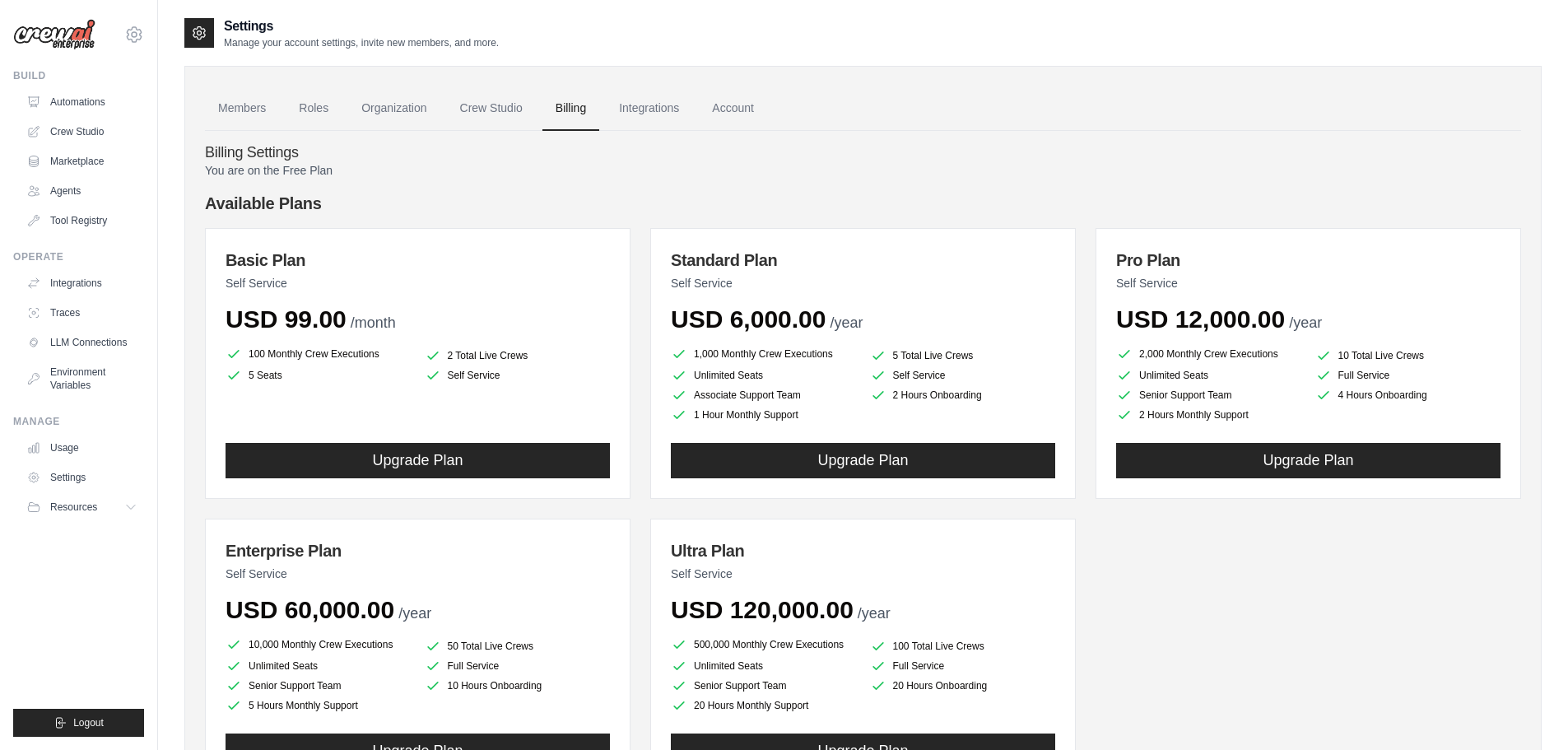
click at [319, 171] on p "You are on the Free Plan" at bounding box center [863, 169] width 1316 height 16
click at [268, 154] on h4 "Billing Settings" at bounding box center [863, 152] width 1316 height 18
drag, startPoint x: 349, startPoint y: 173, endPoint x: 283, endPoint y: 169, distance: 66.1
click at [283, 169] on p "You are on the Free Plan" at bounding box center [863, 169] width 1316 height 16
copy p "Free Plan"
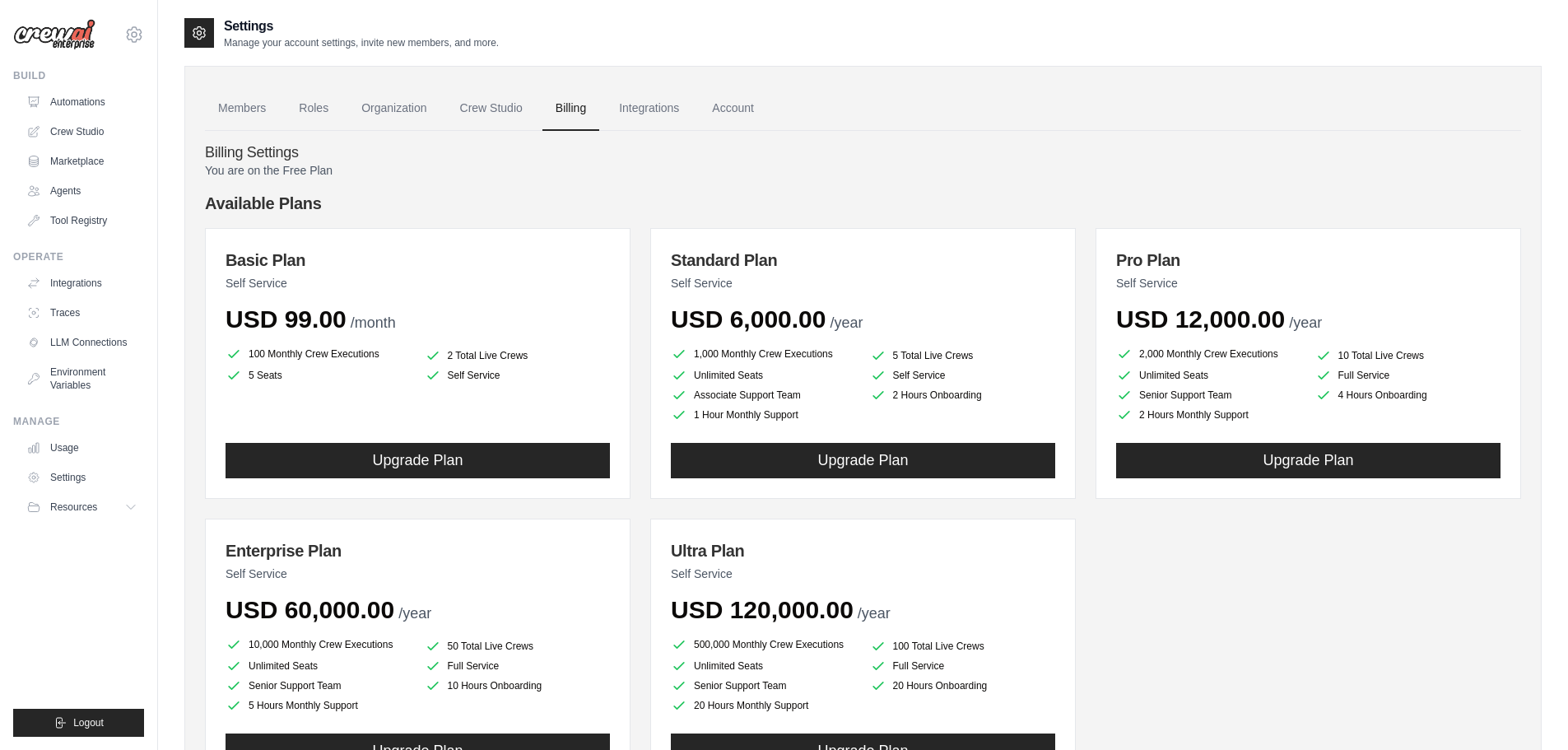
click at [862, 188] on div "You are on the Free Plan Available Plans Basic Plan Self Service USD 99.00 /mon…" at bounding box center [863, 493] width 1316 height 662
